Goal: Task Accomplishment & Management: Manage account settings

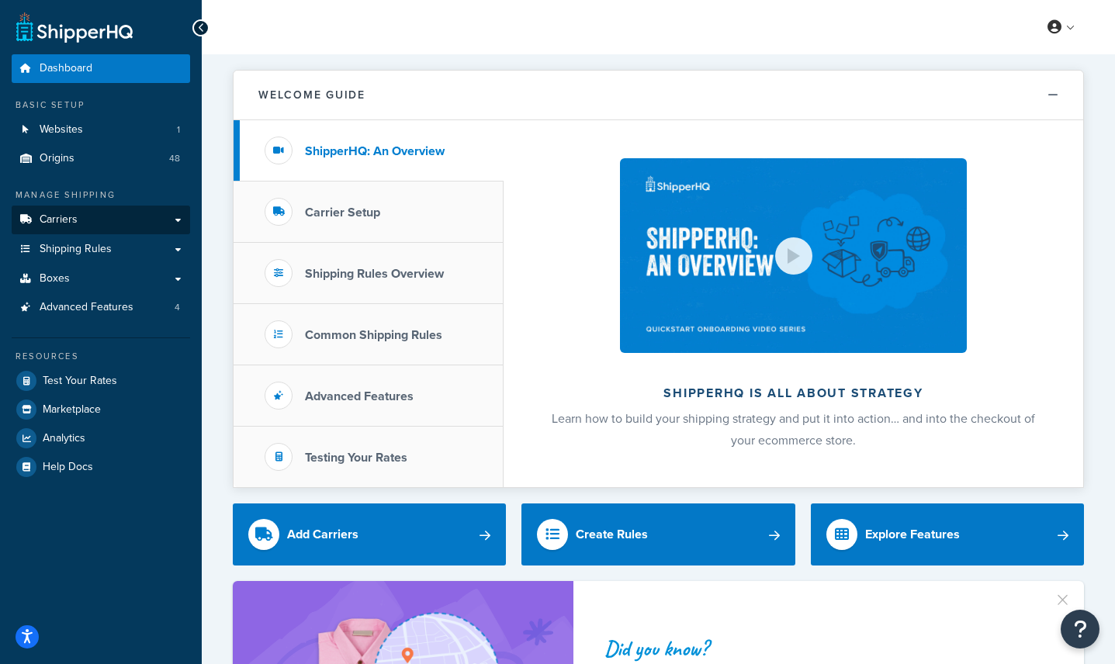
click at [168, 226] on link "Carriers" at bounding box center [101, 220] width 178 height 29
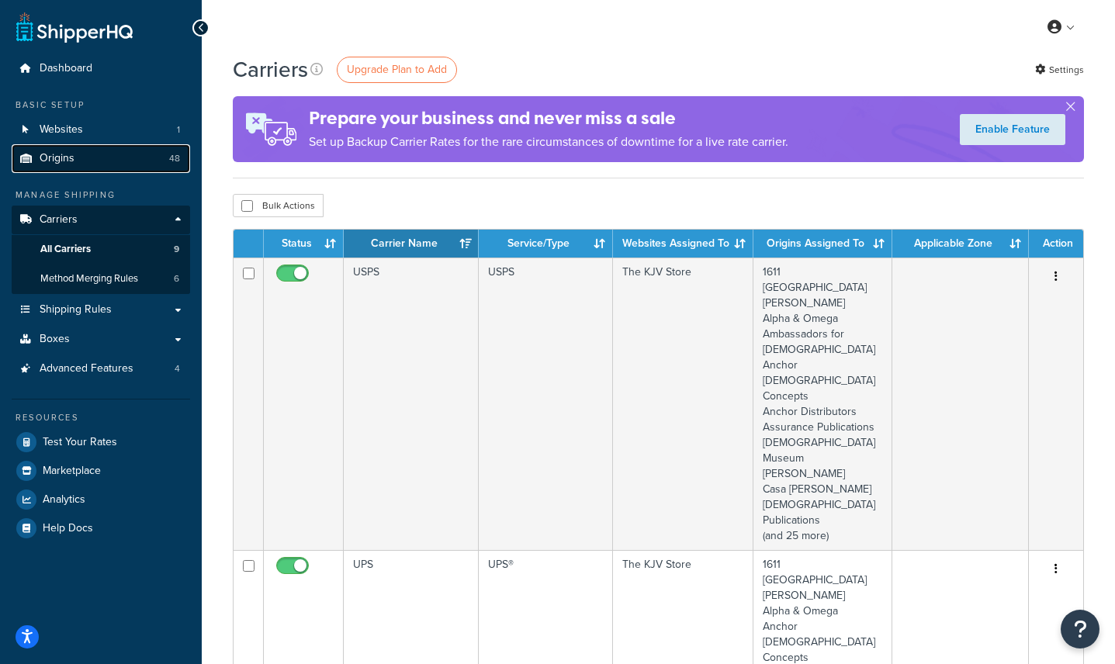
click at [122, 157] on link "Origins 48" at bounding box center [101, 158] width 178 height 29
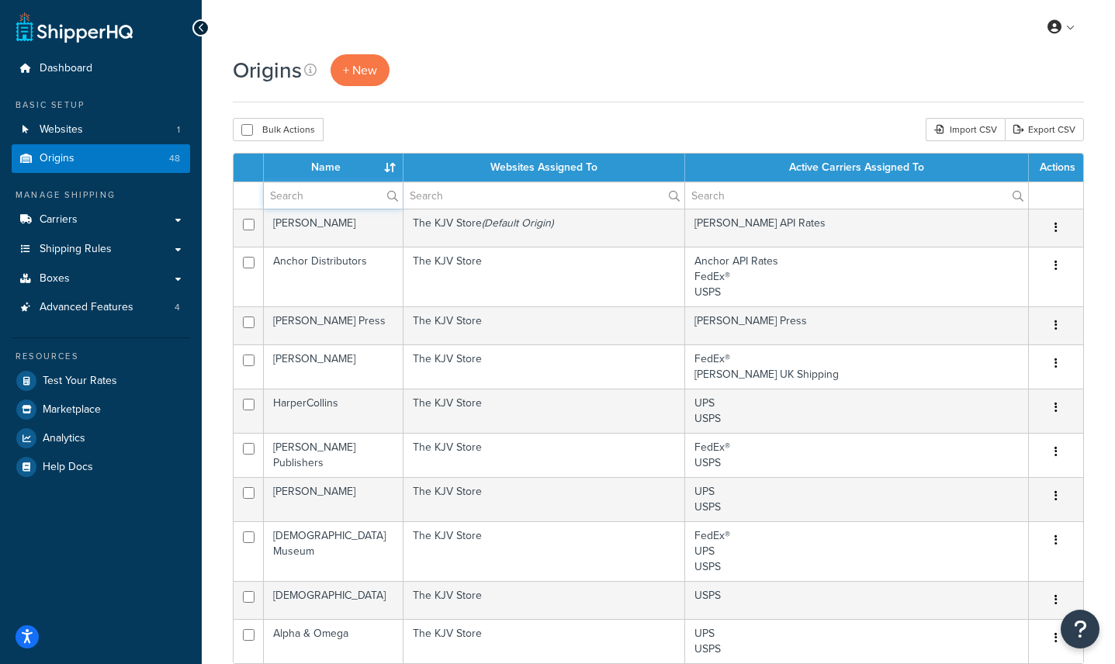
click at [352, 196] on input "text" at bounding box center [333, 195] width 139 height 26
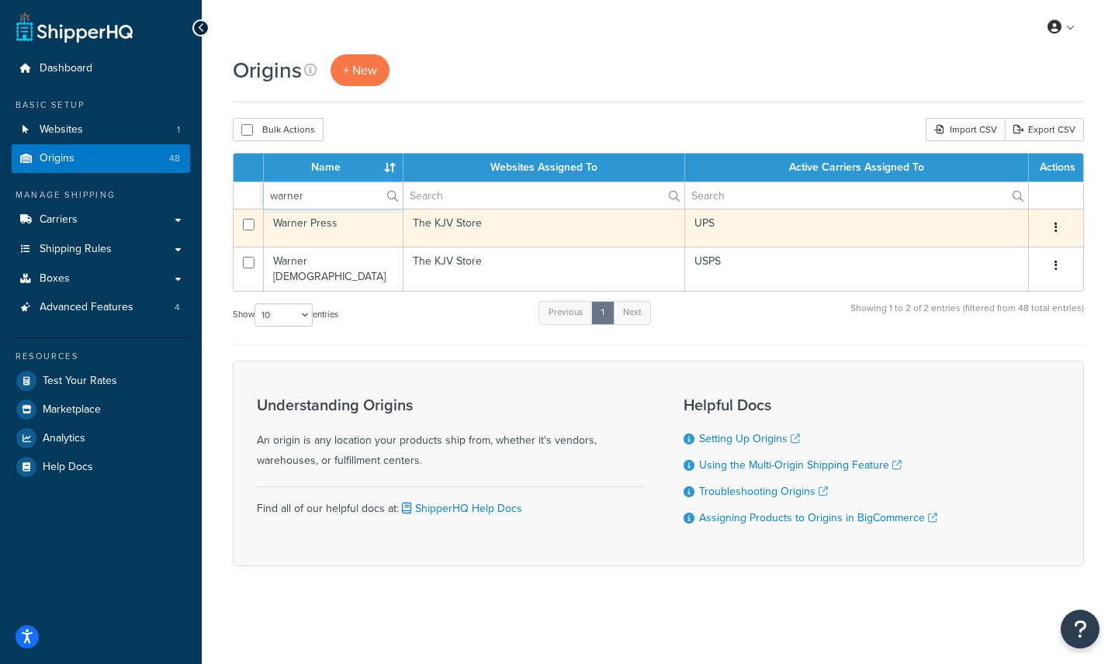
type input "warner"
click at [1055, 223] on icon "button" at bounding box center [1056, 227] width 3 height 11
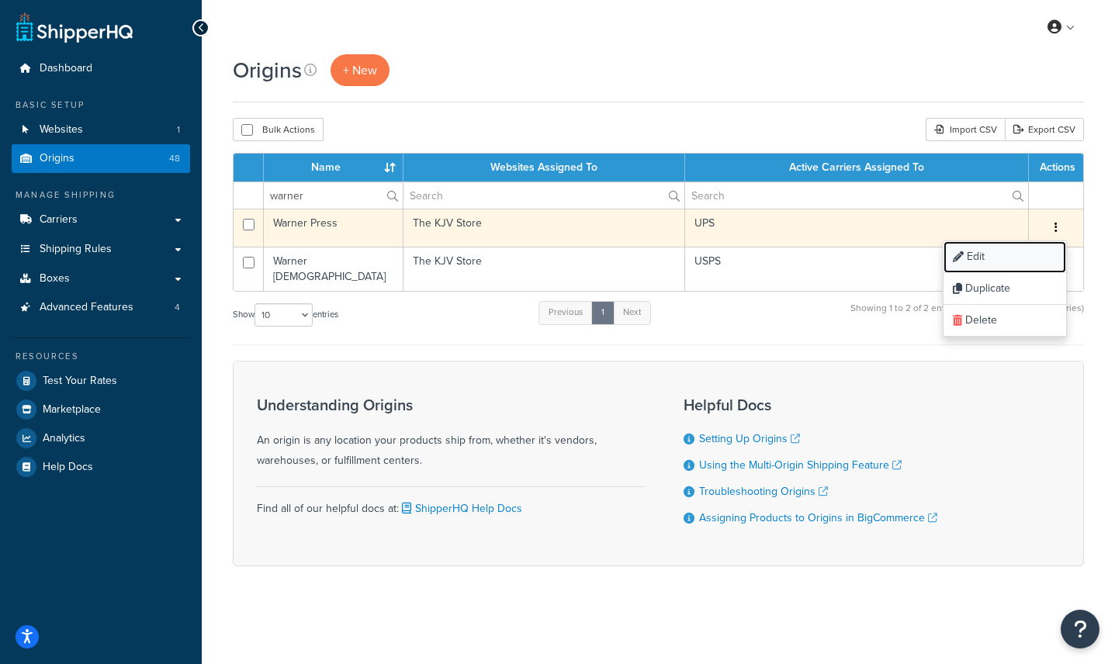
click at [961, 257] on icon at bounding box center [958, 256] width 11 height 11
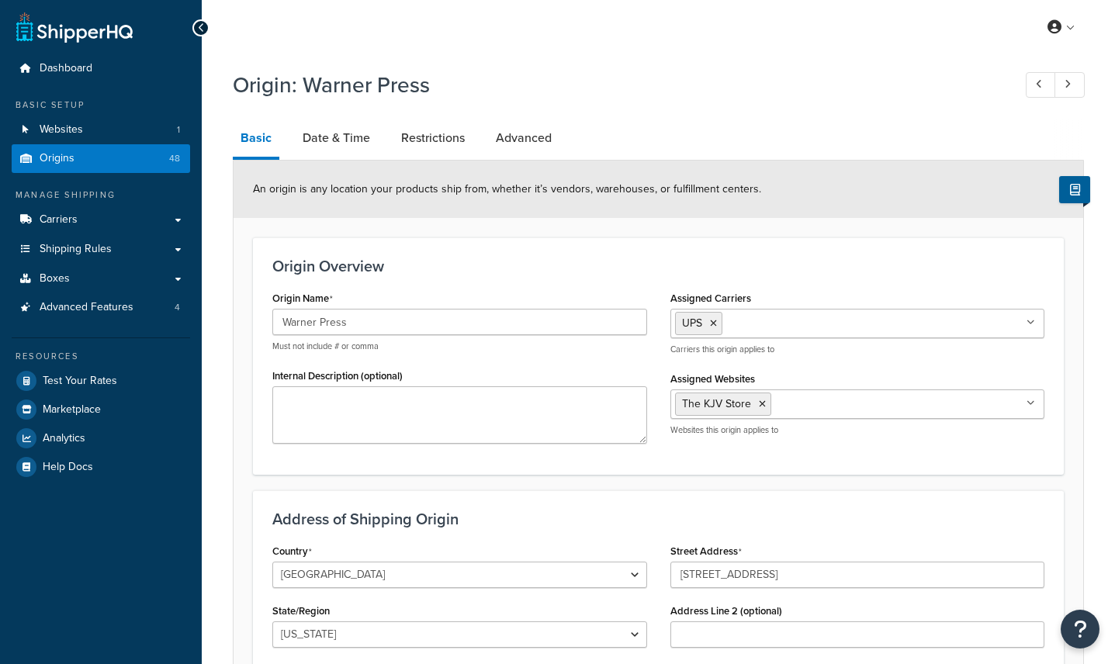
select select "14"
click at [425, 142] on link "Restrictions" at bounding box center [432, 138] width 79 height 37
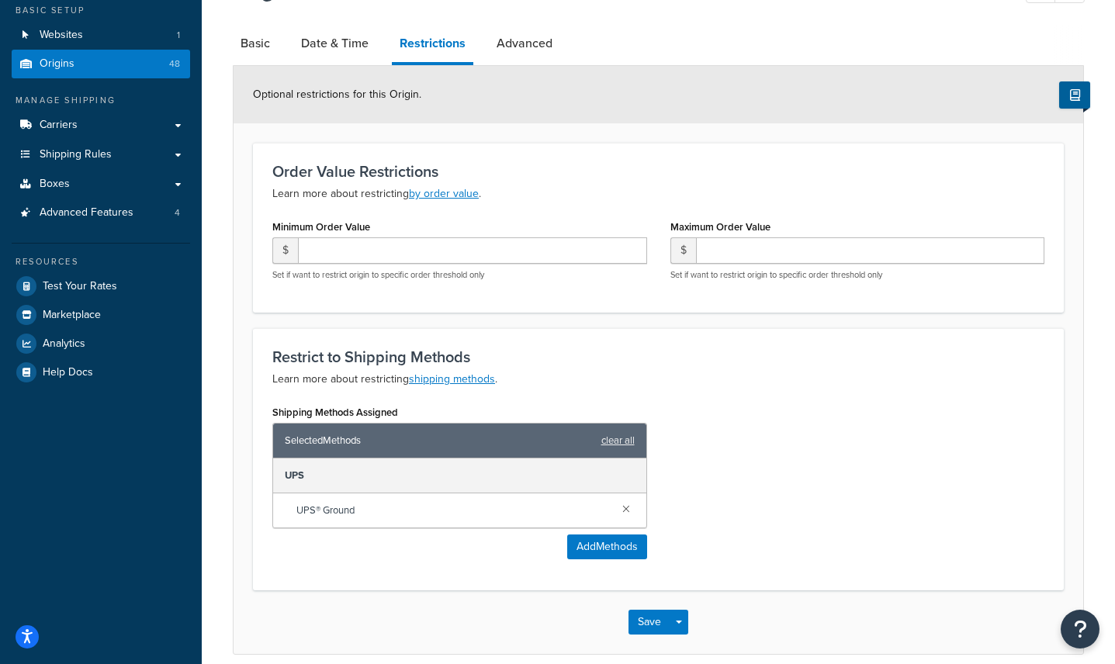
scroll to position [99, 0]
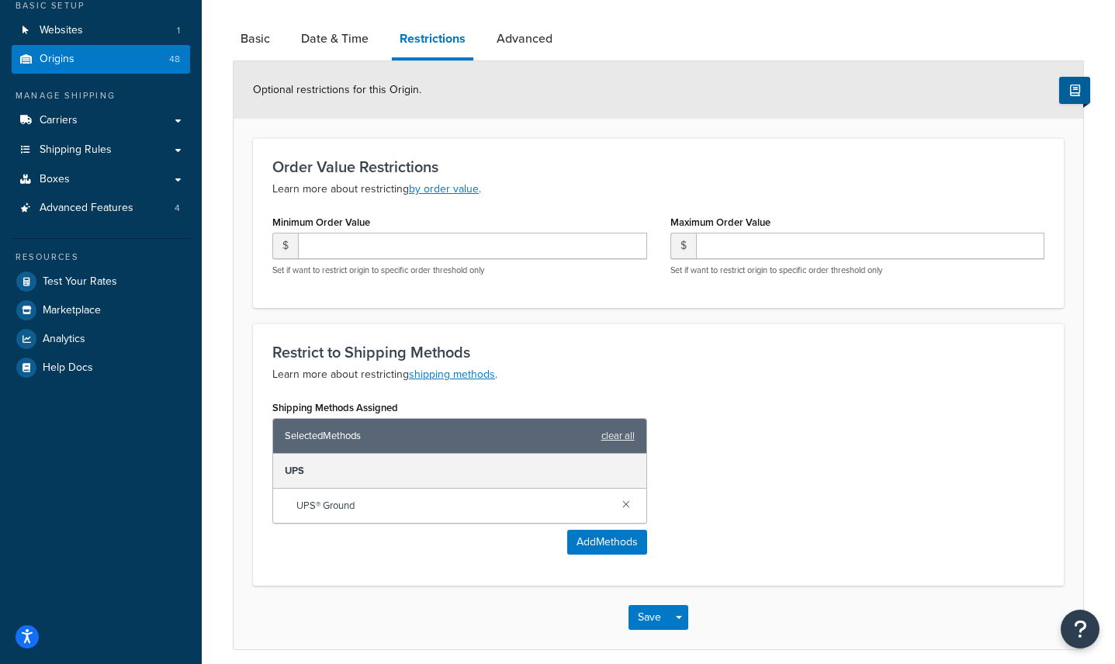
click at [725, 384] on div "Restrict to Shipping Methods Learn more about restricting shipping methods . Sh…" at bounding box center [658, 455] width 811 height 262
click at [182, 150] on link "Shipping Rules" at bounding box center [101, 150] width 178 height 29
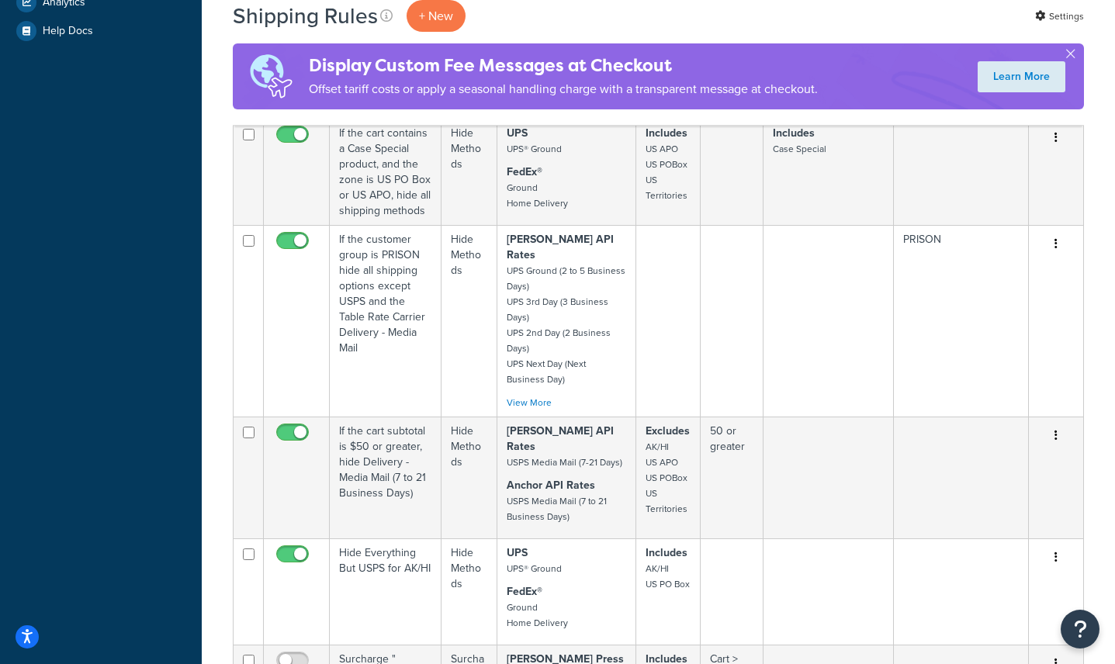
scroll to position [1282, 0]
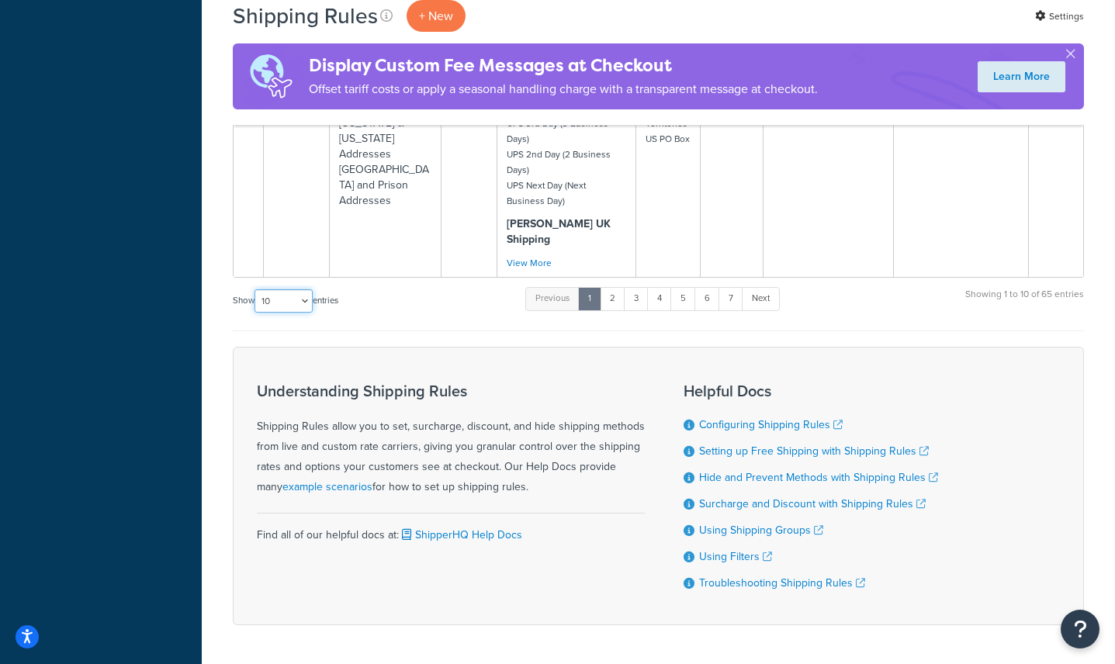
click at [296, 289] on select "10 15 25 50 100 1000" at bounding box center [284, 300] width 58 height 23
select select "1000"
click at [256, 289] on select "10 15 25 50 100 1000" at bounding box center [284, 300] width 58 height 23
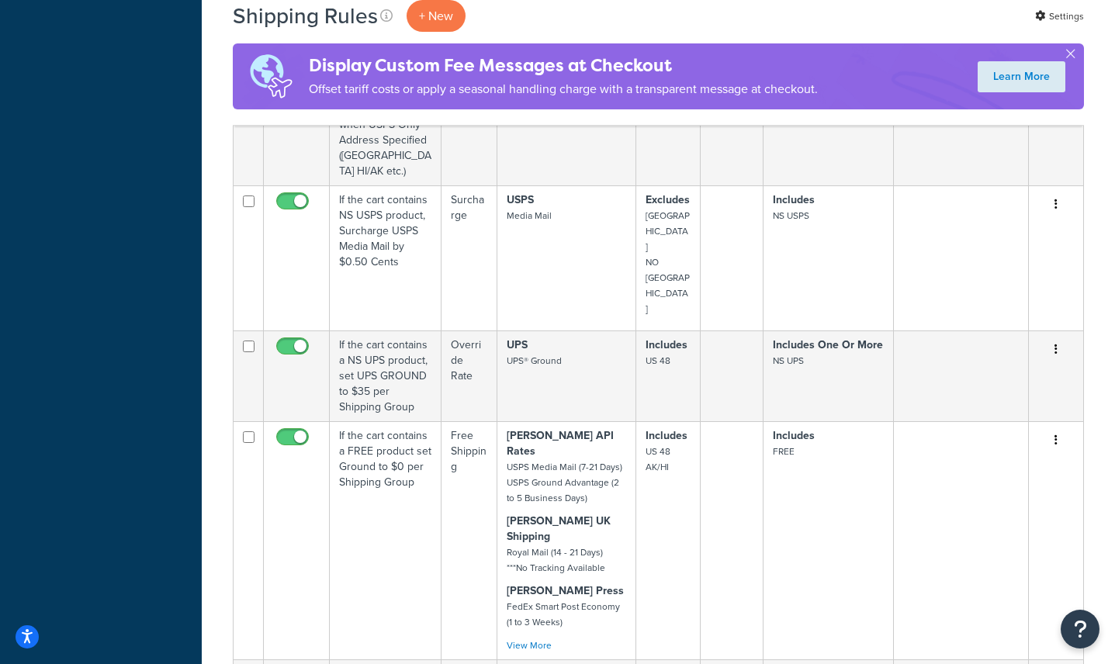
scroll to position [1590, 0]
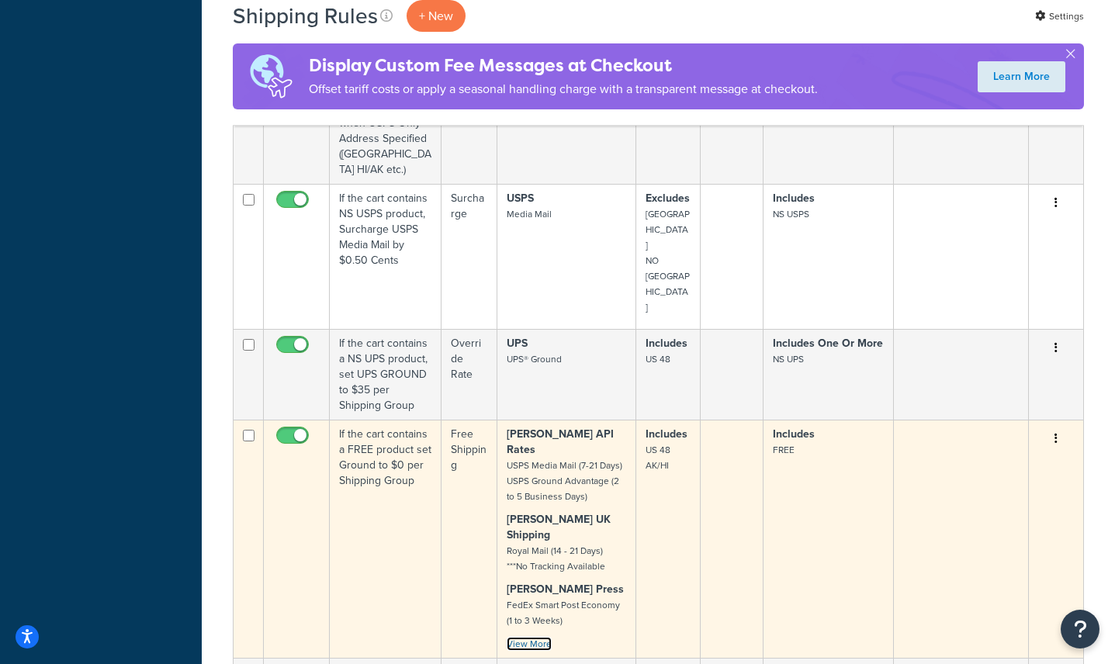
click at [522, 637] on link "View More" at bounding box center [529, 644] width 45 height 14
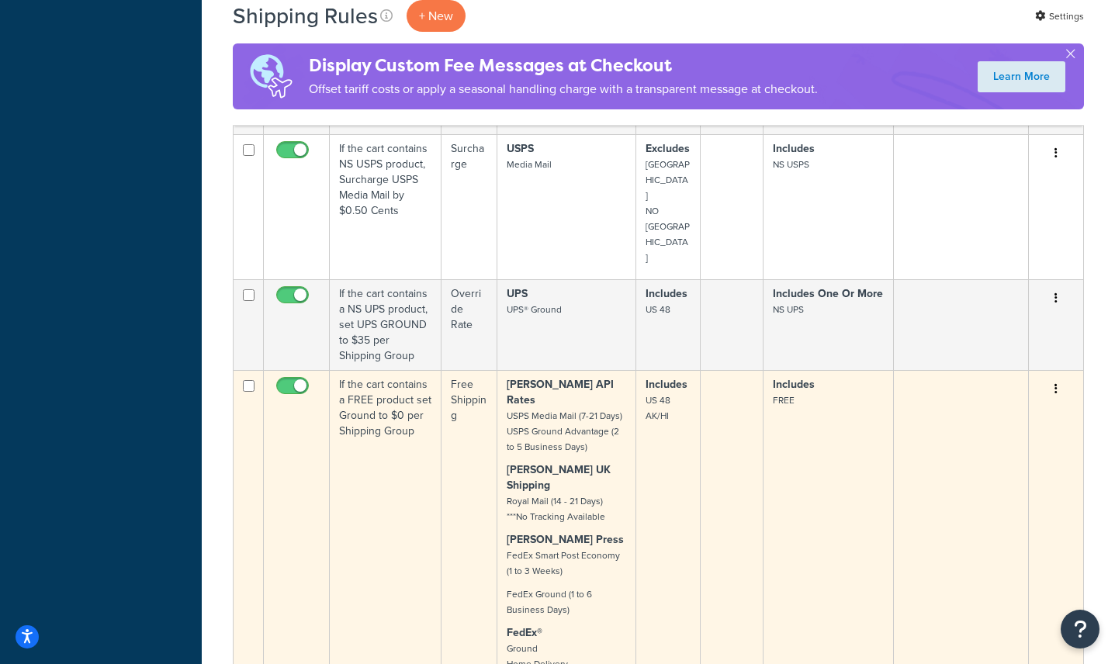
scroll to position [1631, 0]
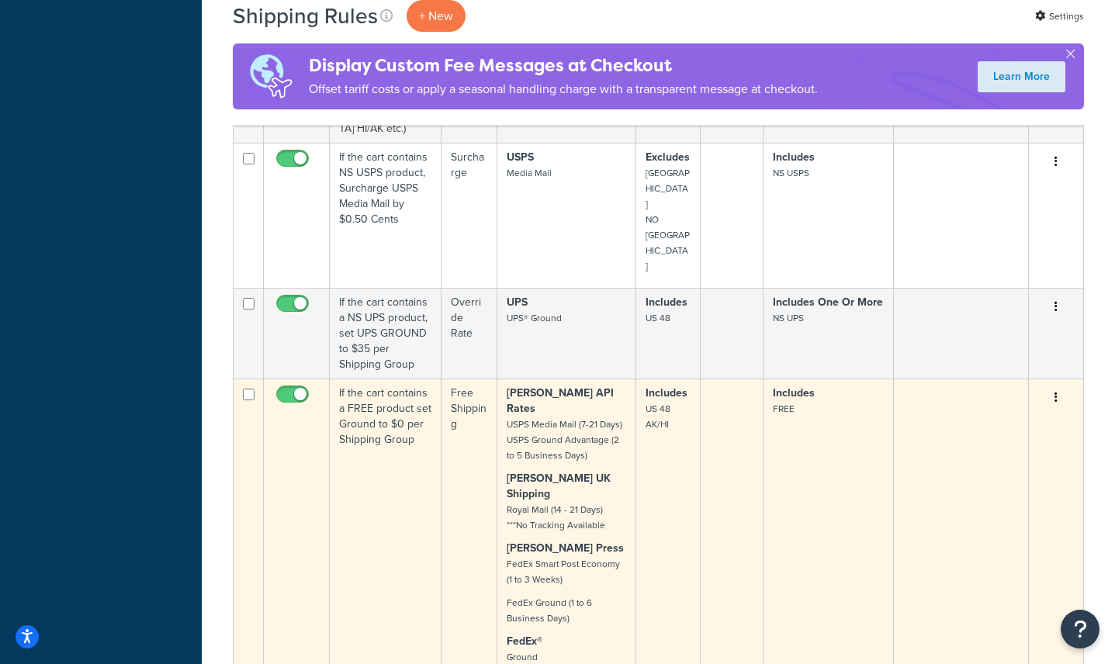
click at [1058, 386] on button "button" at bounding box center [1056, 398] width 22 height 25
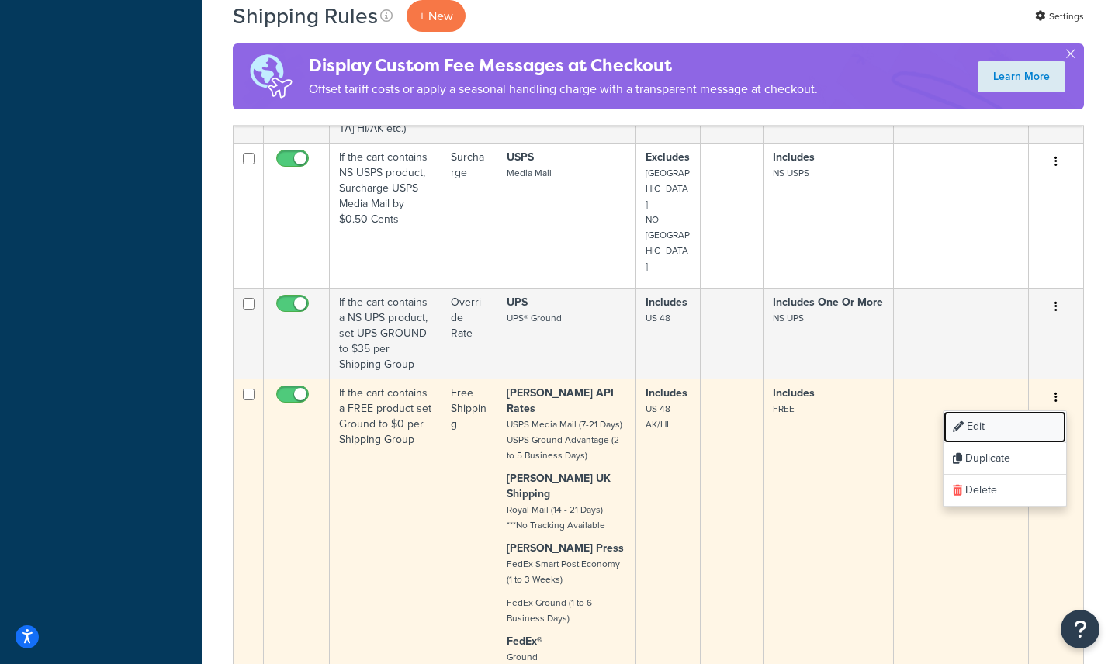
click at [981, 411] on link "Edit" at bounding box center [1005, 427] width 123 height 32
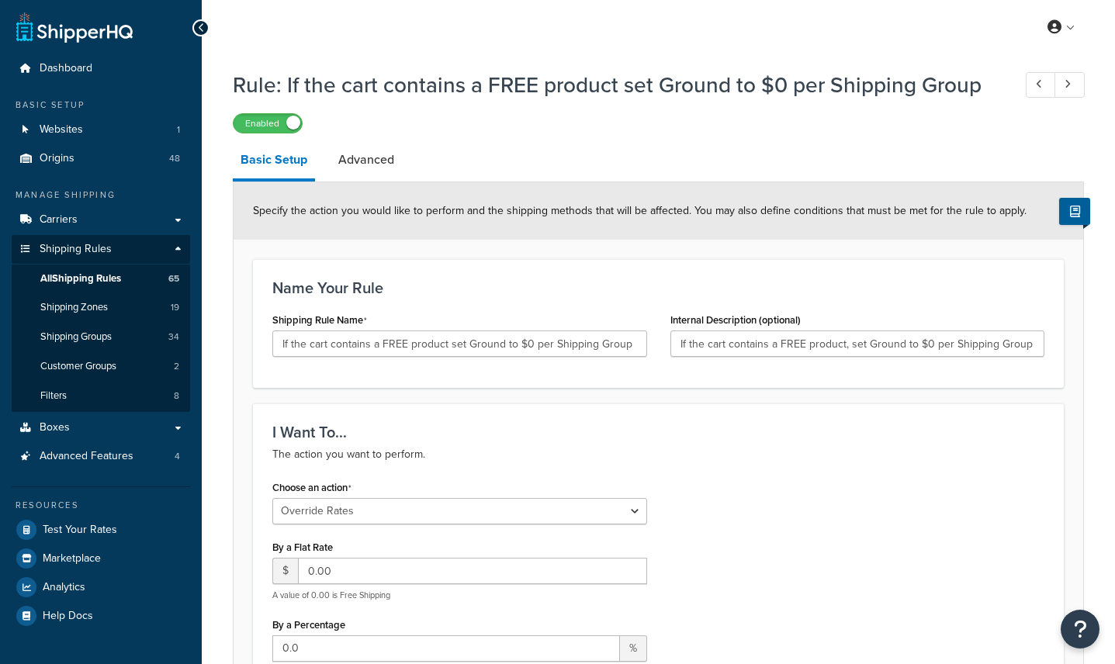
select select "OVERRIDE"
select select "ITEM"
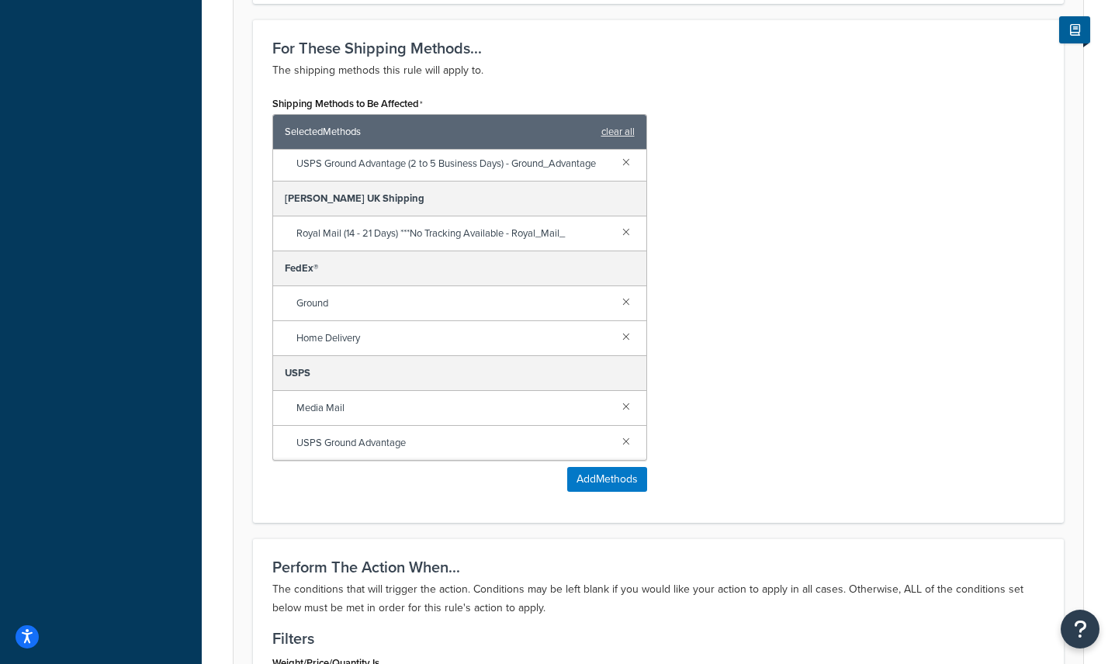
scroll to position [936, 0]
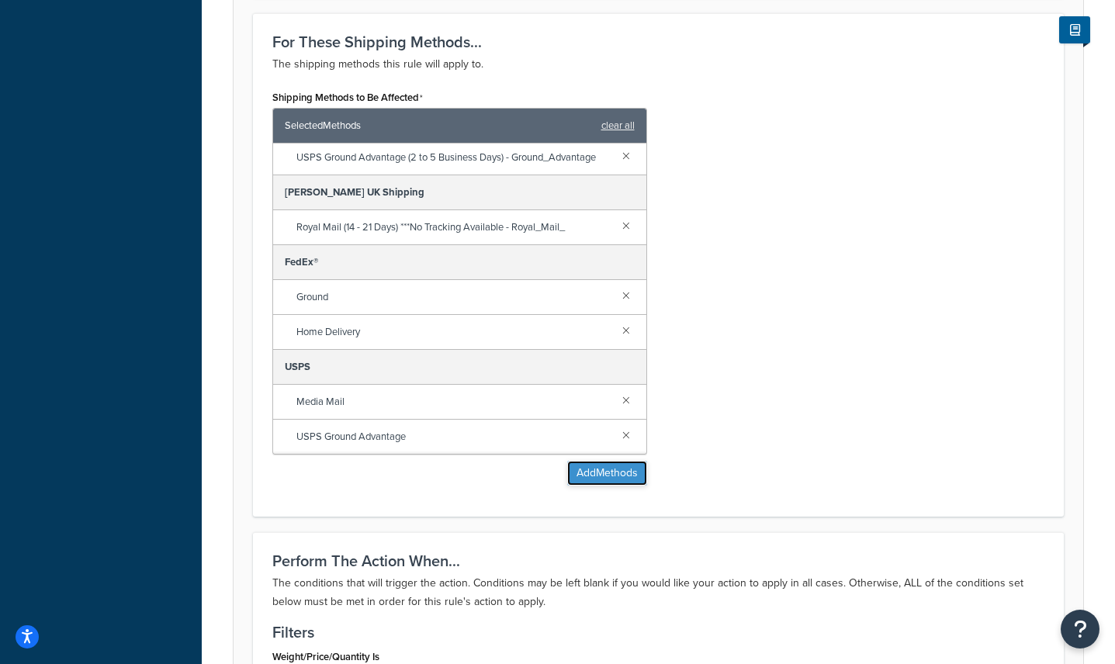
click at [624, 470] on button "Add Methods" at bounding box center [607, 473] width 80 height 25
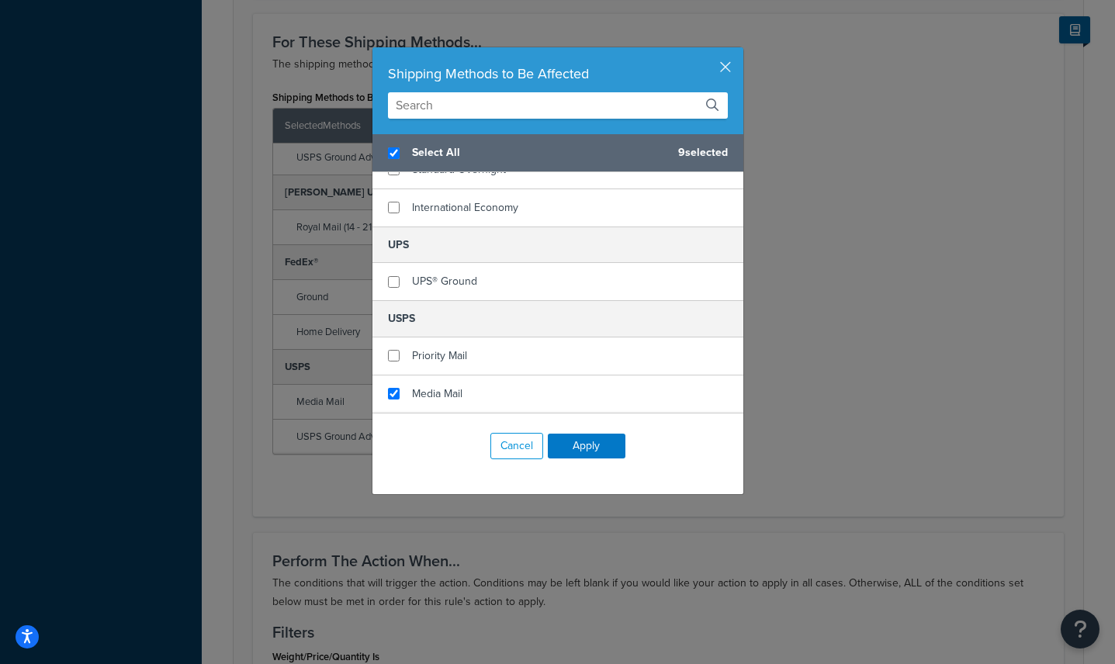
scroll to position [1900, 0]
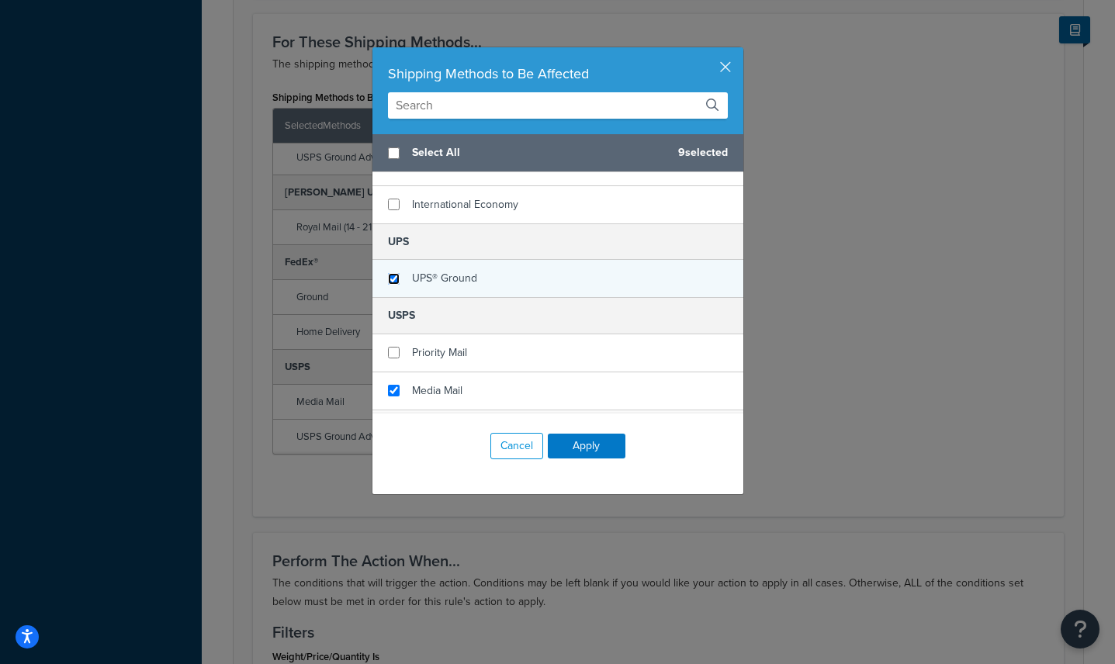
checkbox input "false"
click at [393, 273] on input "checkbox" at bounding box center [394, 279] width 12 height 12
checkbox input "true"
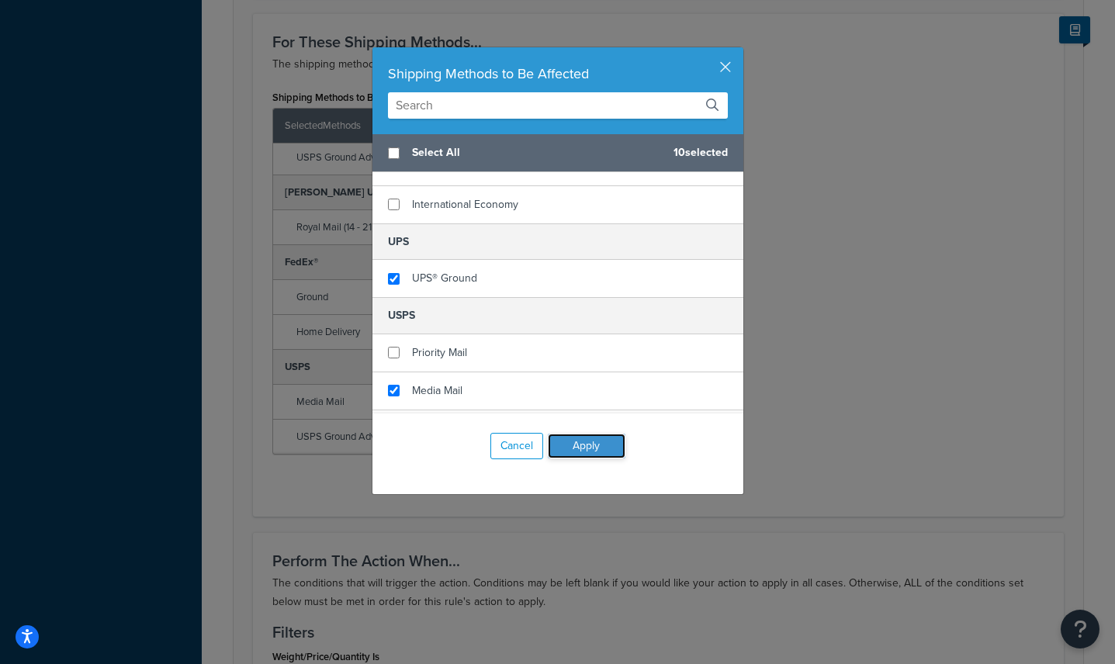
click at [589, 444] on button "Apply" at bounding box center [587, 446] width 78 height 25
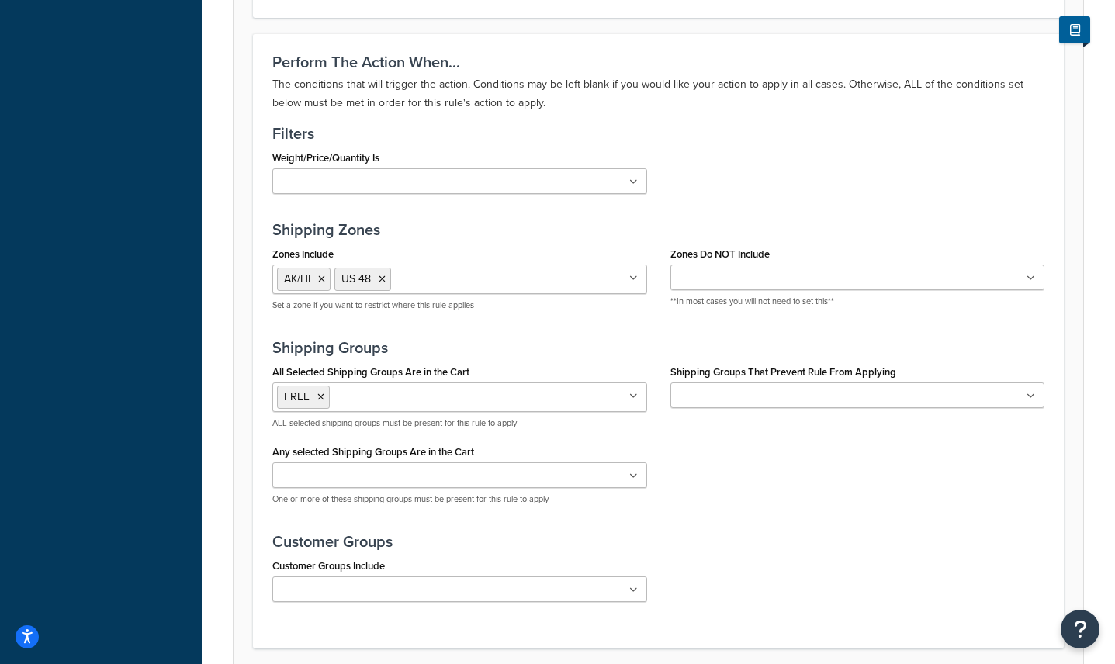
scroll to position [1561, 0]
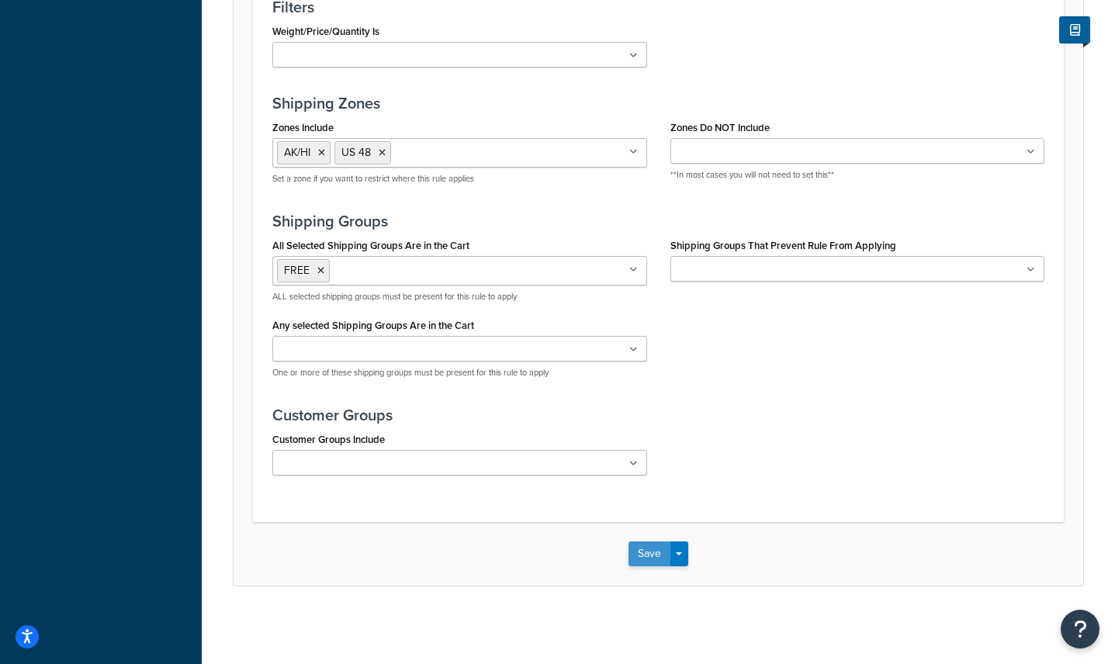
click at [654, 553] on button "Save" at bounding box center [650, 554] width 42 height 25
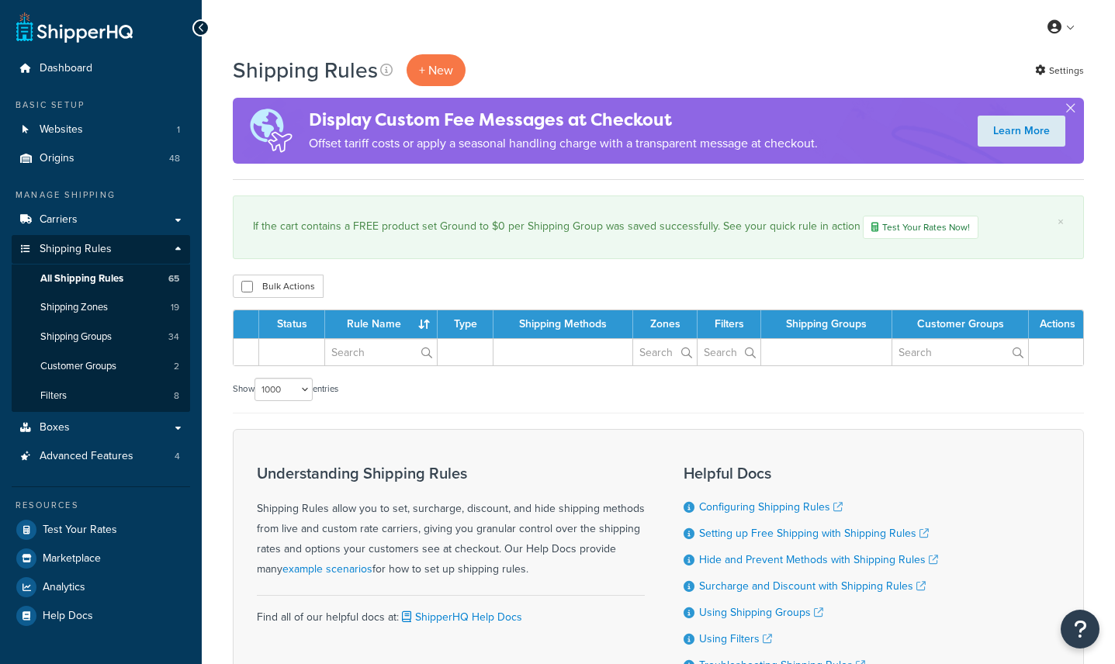
select select "1000"
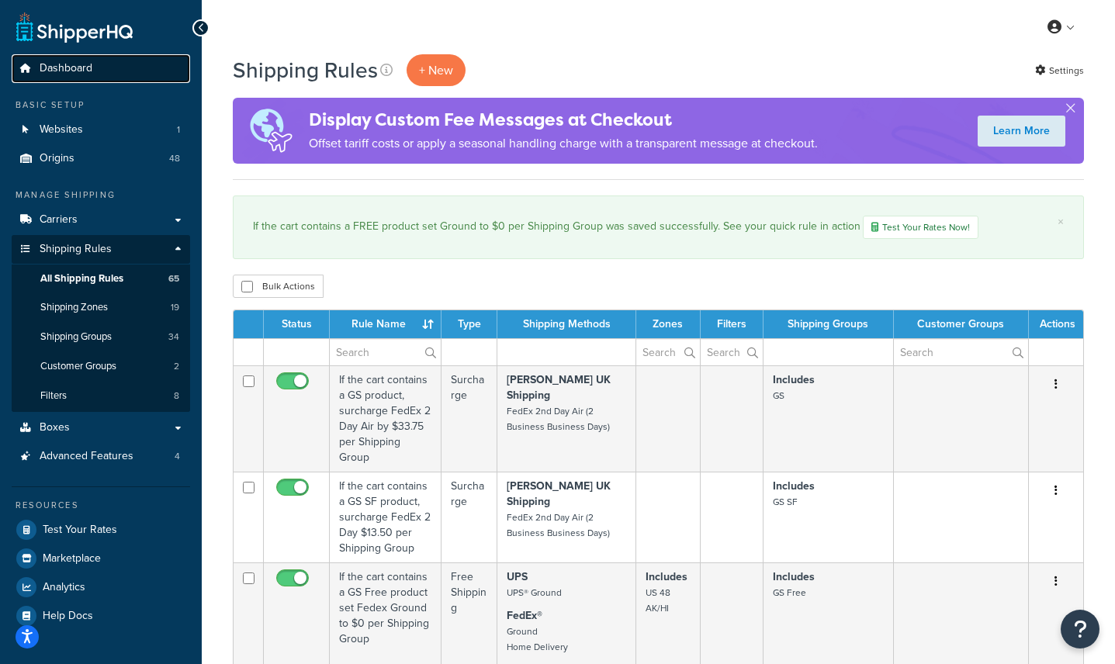
click at [61, 54] on link "Dashboard" at bounding box center [101, 68] width 178 height 29
click at [61, 64] on span "Dashboard" at bounding box center [66, 68] width 53 height 13
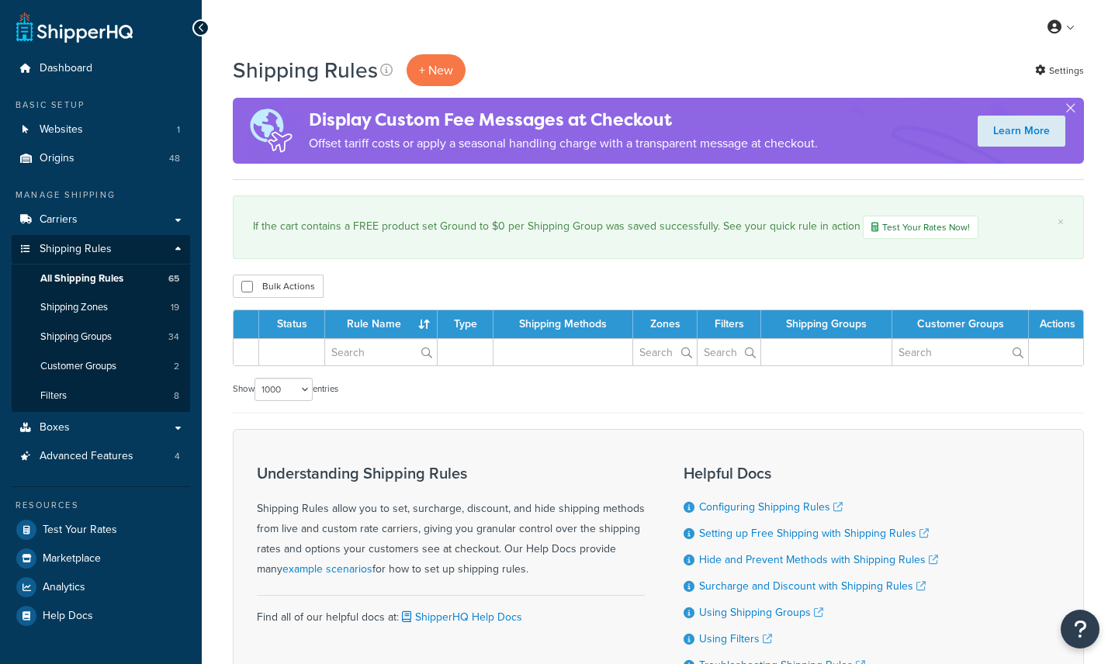
select select "1000"
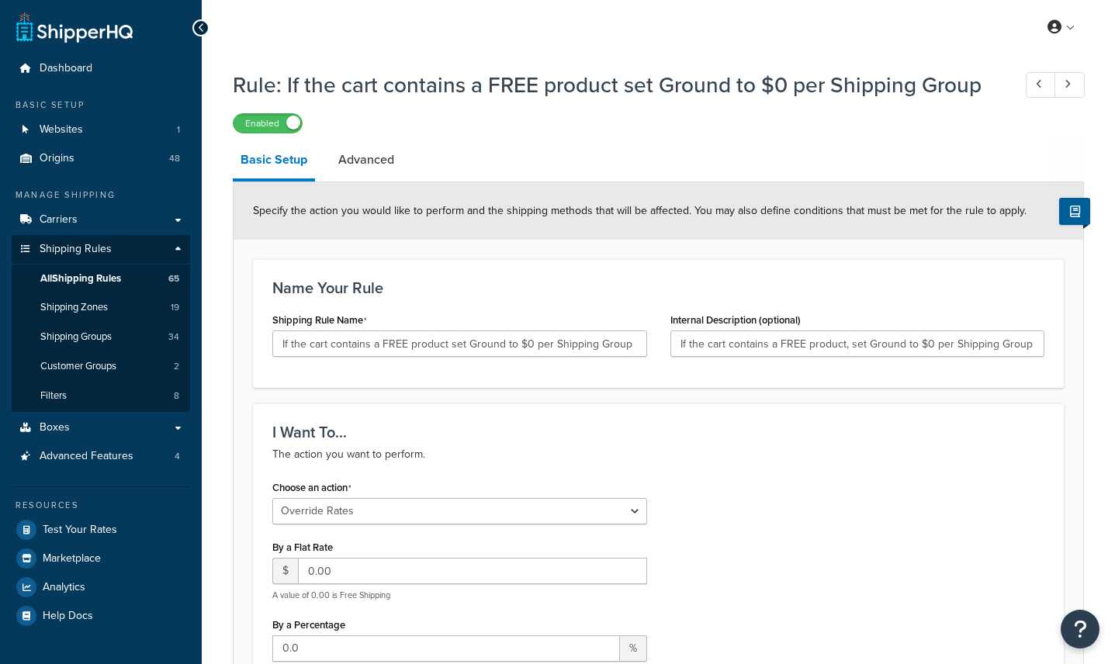
select select "OVERRIDE"
select select "ITEM"
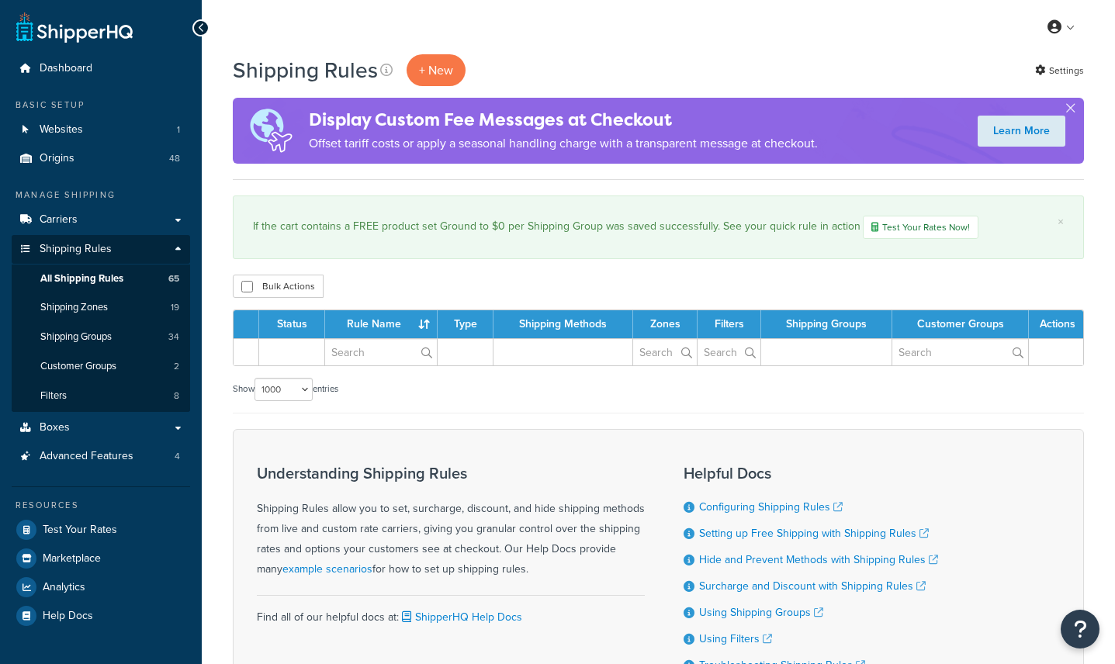
select select "1000"
